Goal: Task Accomplishment & Management: Use online tool/utility

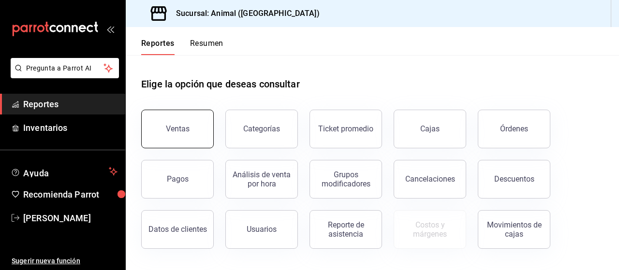
click at [187, 134] on button "Ventas" at bounding box center [177, 129] width 73 height 39
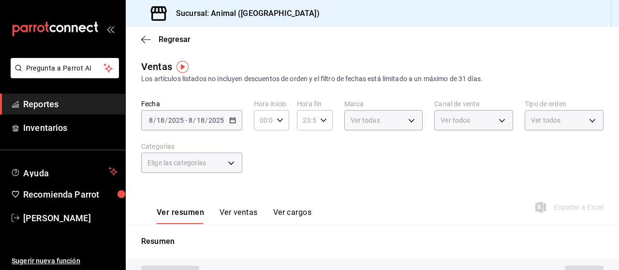
type input "PARROT,UBER_EATS,RAPPI,DIDI_FOOD,ONLINE"
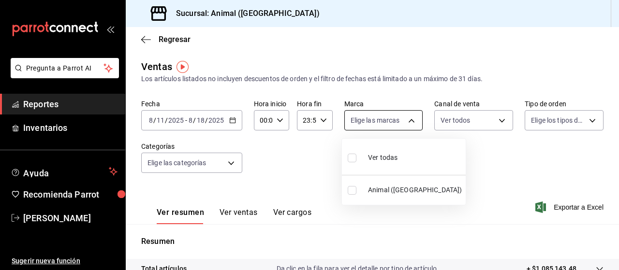
click at [406, 123] on body "Pregunta a Parrot AI Reportes Inventarios Ayuda Recomienda Parrot [PERSON_NAME]…" at bounding box center [309, 135] width 619 height 270
click at [371, 156] on span "Ver todas" at bounding box center [382, 158] width 29 height 10
type input "96838179-8fbb-4073-aae3-1789726318c8"
checkbox input "true"
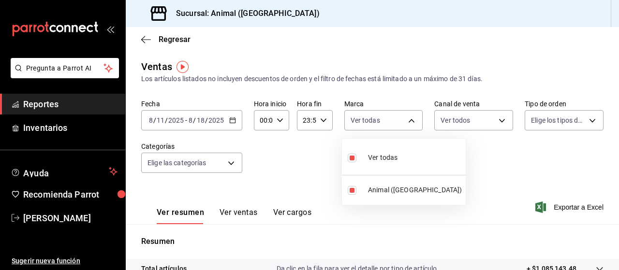
click at [493, 124] on div at bounding box center [309, 135] width 619 height 270
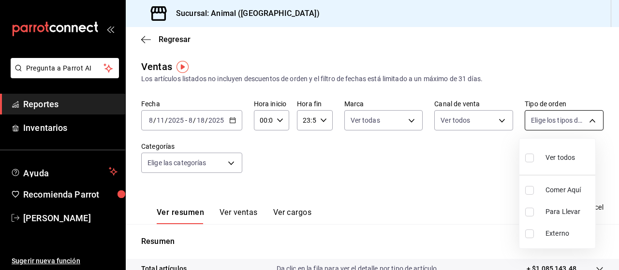
click at [580, 121] on body "Pregunta a Parrot AI Reportes Inventarios Ayuda Recomienda Parrot [PERSON_NAME]…" at bounding box center [309, 135] width 619 height 270
click at [529, 160] on input "checkbox" at bounding box center [529, 158] width 9 height 9
checkbox input "true"
type input "89cc3392-1a89-49ed-91c4-e66ea58282e1,025cf6ae-25b7-4698-bb98-3d77af74a196,EXTER…"
checkbox input "true"
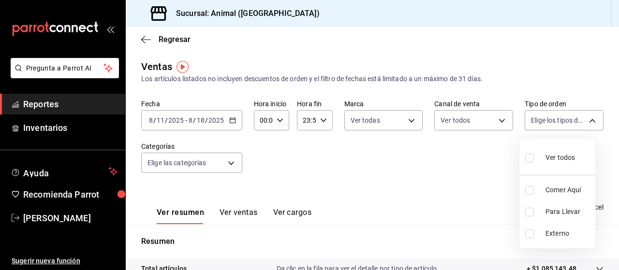
checkbox input "true"
click at [232, 164] on div at bounding box center [309, 135] width 619 height 270
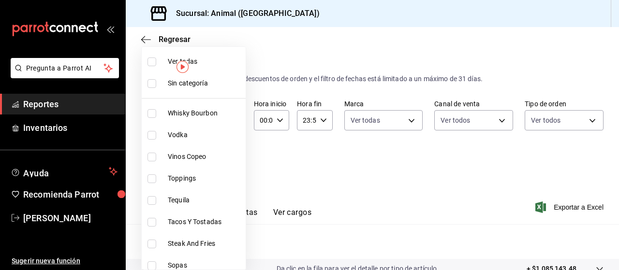
click at [232, 164] on body "Pregunta a Parrot AI Reportes Inventarios Ayuda Recomienda Parrot [PERSON_NAME]…" at bounding box center [309, 135] width 619 height 270
click at [153, 64] on input "checkbox" at bounding box center [151, 62] width 9 height 9
checkbox input "true"
type input "696422f3-042f-4992-a796-20cec1d2addd,ab2f2cdd-2d2d-455a-bd59-969ed93fbee5,5744a…"
checkbox input "true"
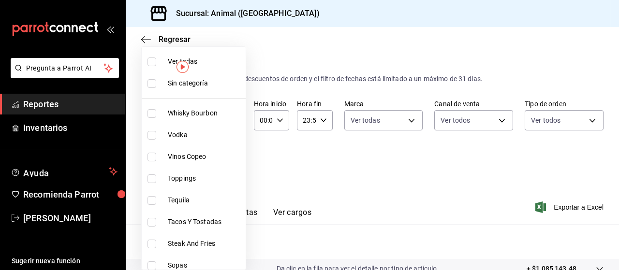
checkbox input "true"
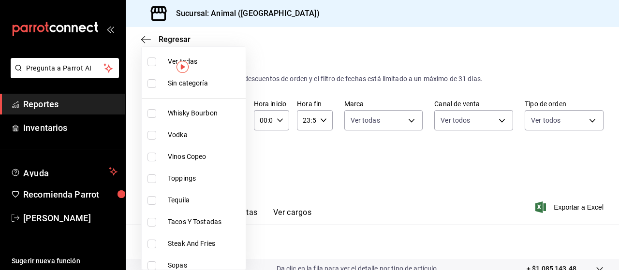
checkbox input "true"
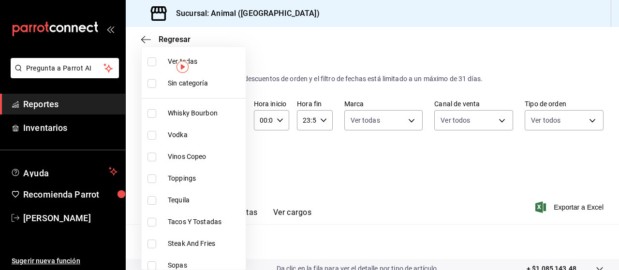
checkbox input "true"
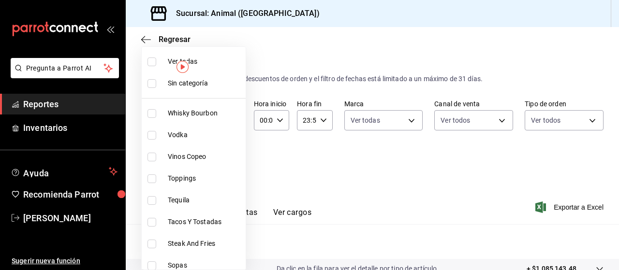
checkbox input "true"
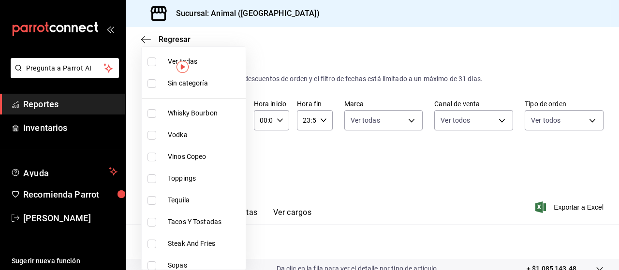
checkbox input "true"
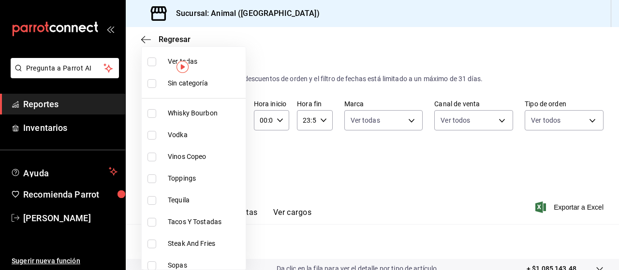
checkbox input "true"
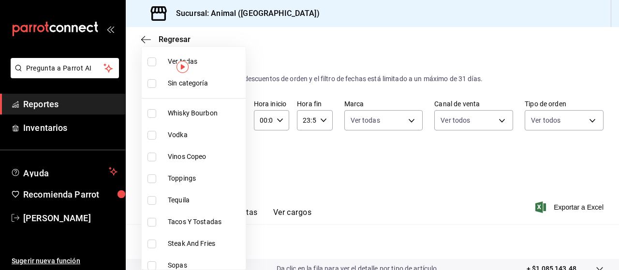
checkbox input "true"
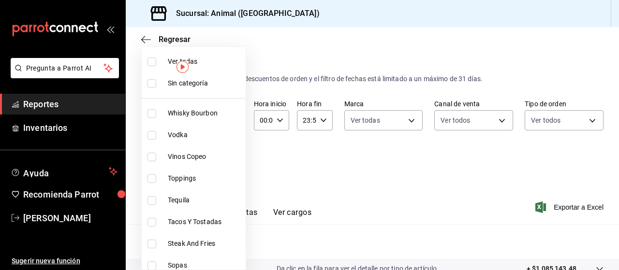
checkbox input "true"
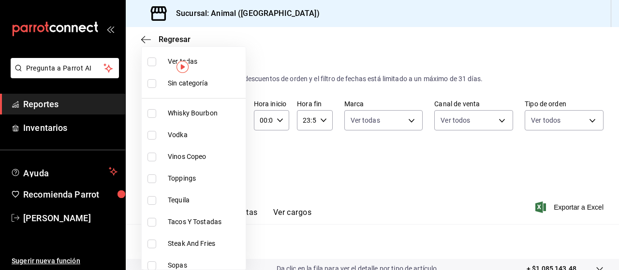
checkbox input "true"
click at [411, 183] on div at bounding box center [309, 135] width 619 height 270
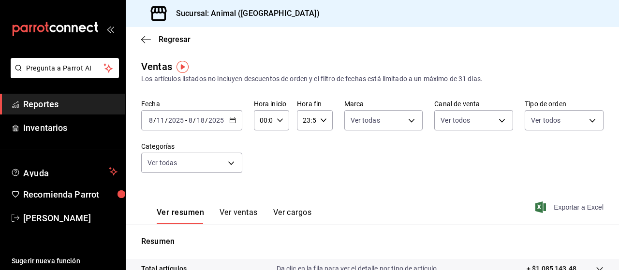
click at [540, 206] on span "Exportar a Excel" at bounding box center [570, 208] width 66 height 12
